Goal: Navigation & Orientation: Find specific page/section

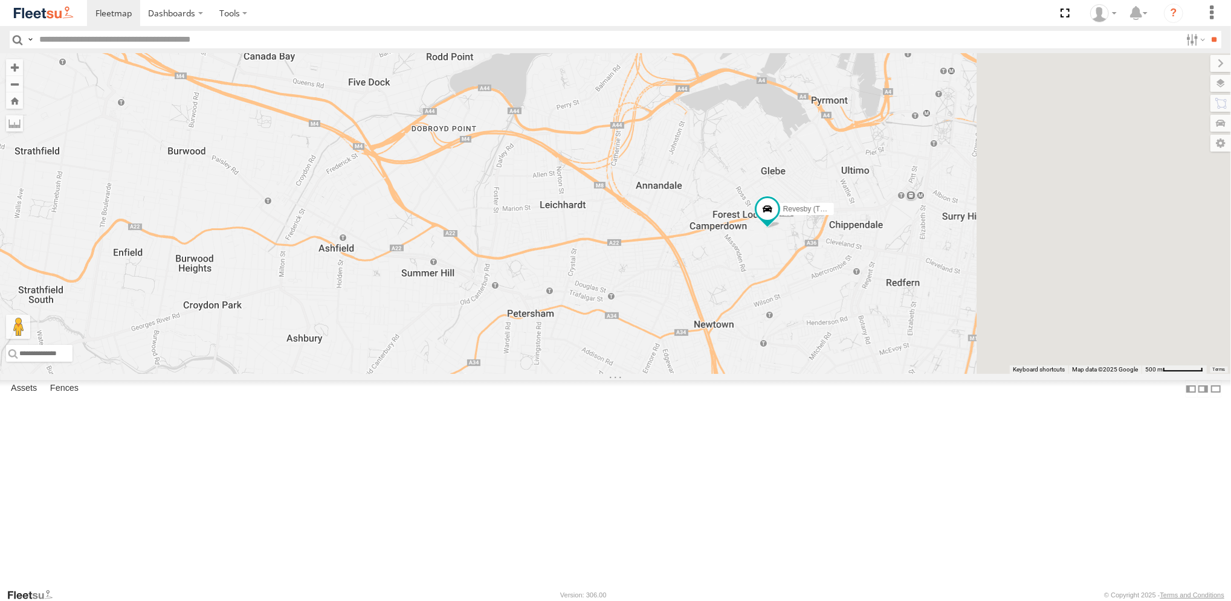
drag, startPoint x: 1151, startPoint y: 367, endPoint x: 813, endPoint y: 405, distance: 340.5
click at [828, 374] on div "Brookvale (T10 - Gary) Rural (T08 - Matt) Blacktown #1 (T09 - Brian) Blacktown …" at bounding box center [615, 213] width 1231 height 321
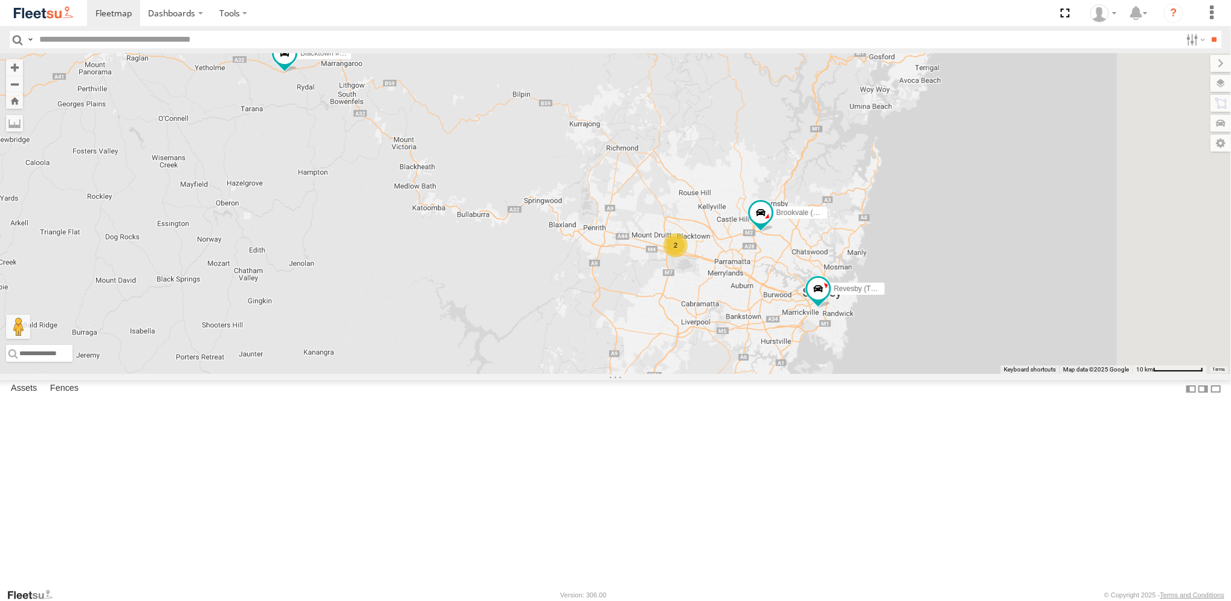
drag, startPoint x: 894, startPoint y: 473, endPoint x: 753, endPoint y: 441, distance: 144.5
click at [753, 374] on div "Brookvale (T10 - [PERSON_NAME]) Rural (T08 - [PERSON_NAME]) Blacktown #1 (T09 -…" at bounding box center [615, 213] width 1231 height 321
